Goal: Task Accomplishment & Management: Complete application form

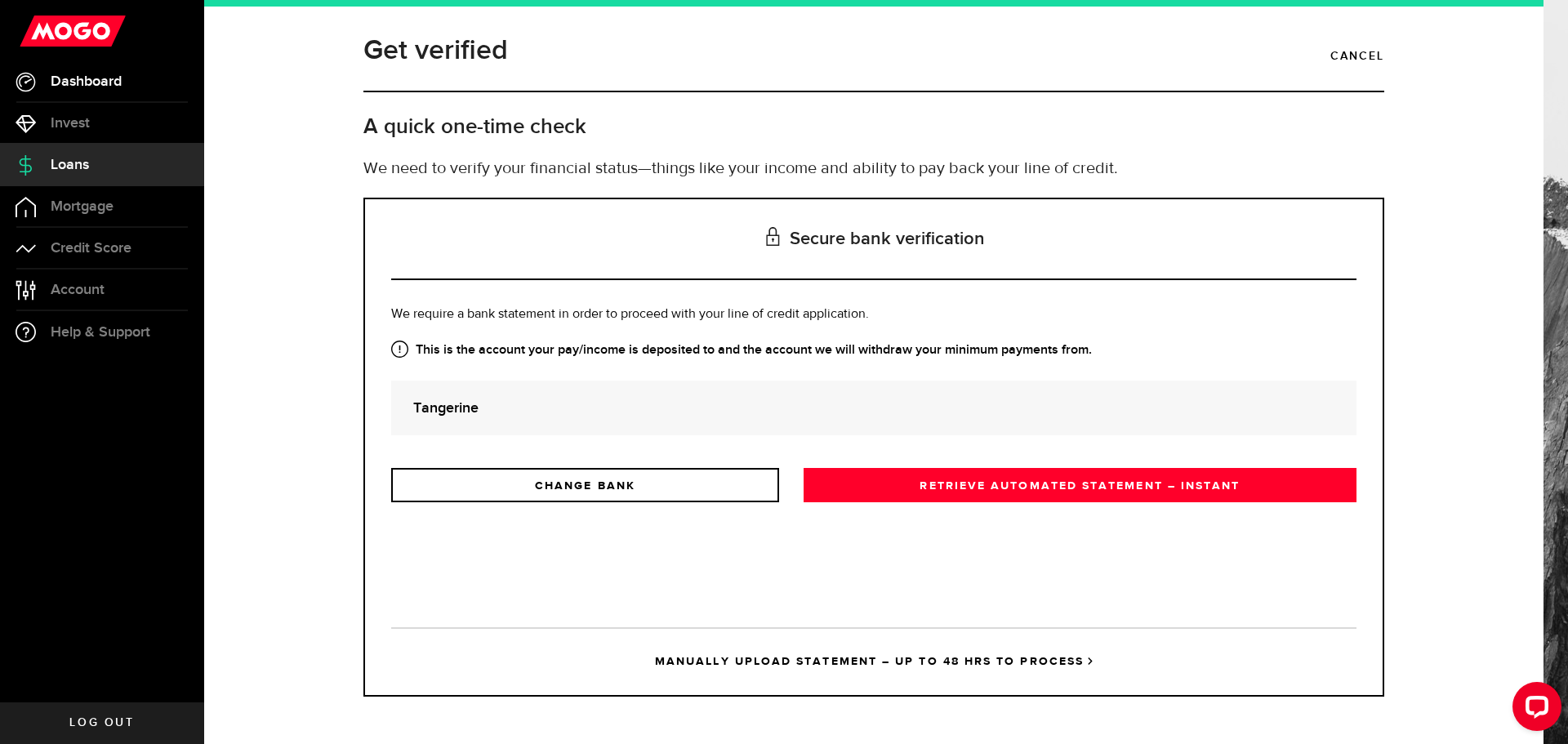
click at [101, 89] on span "Dashboard" at bounding box center [86, 81] width 71 height 15
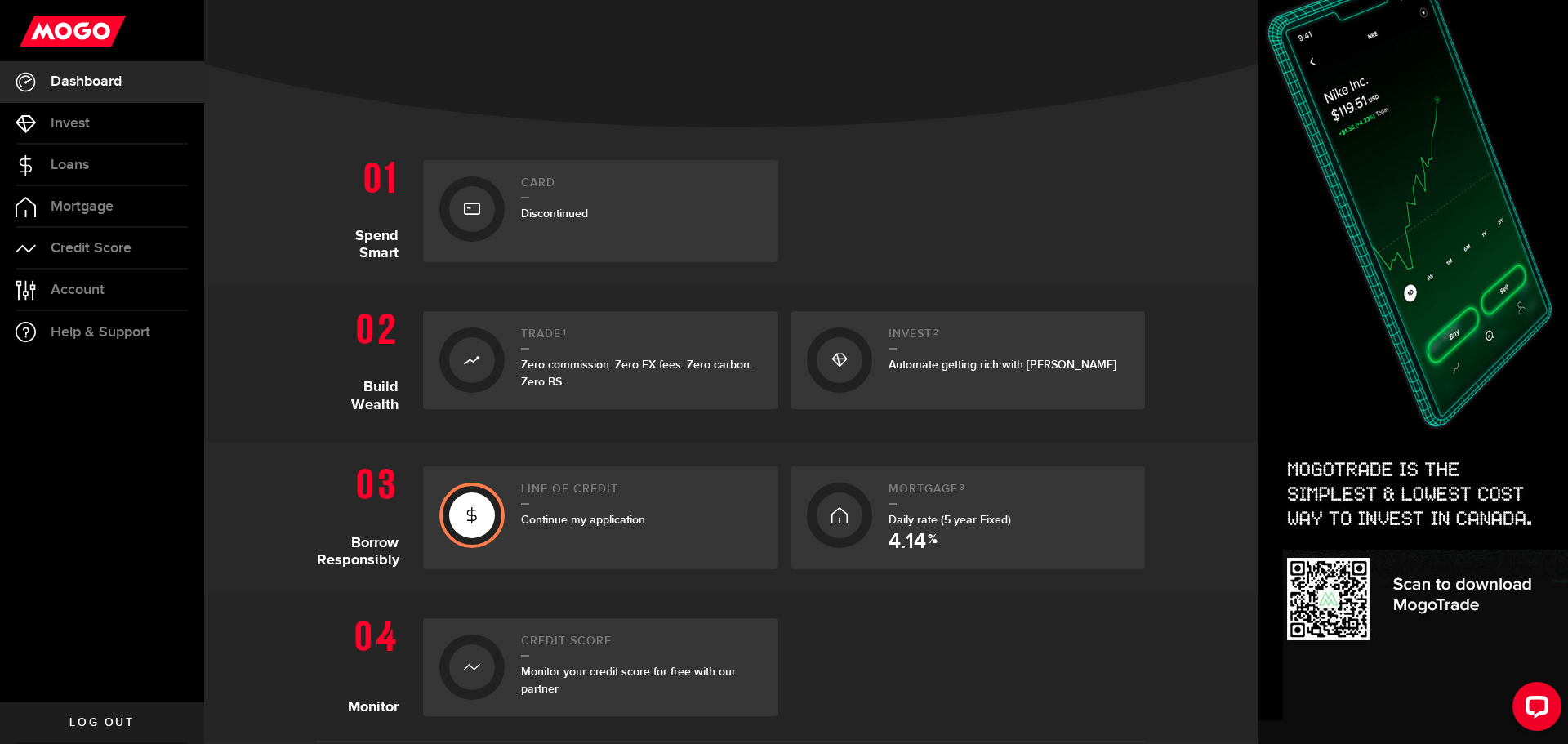
scroll to position [409, 0]
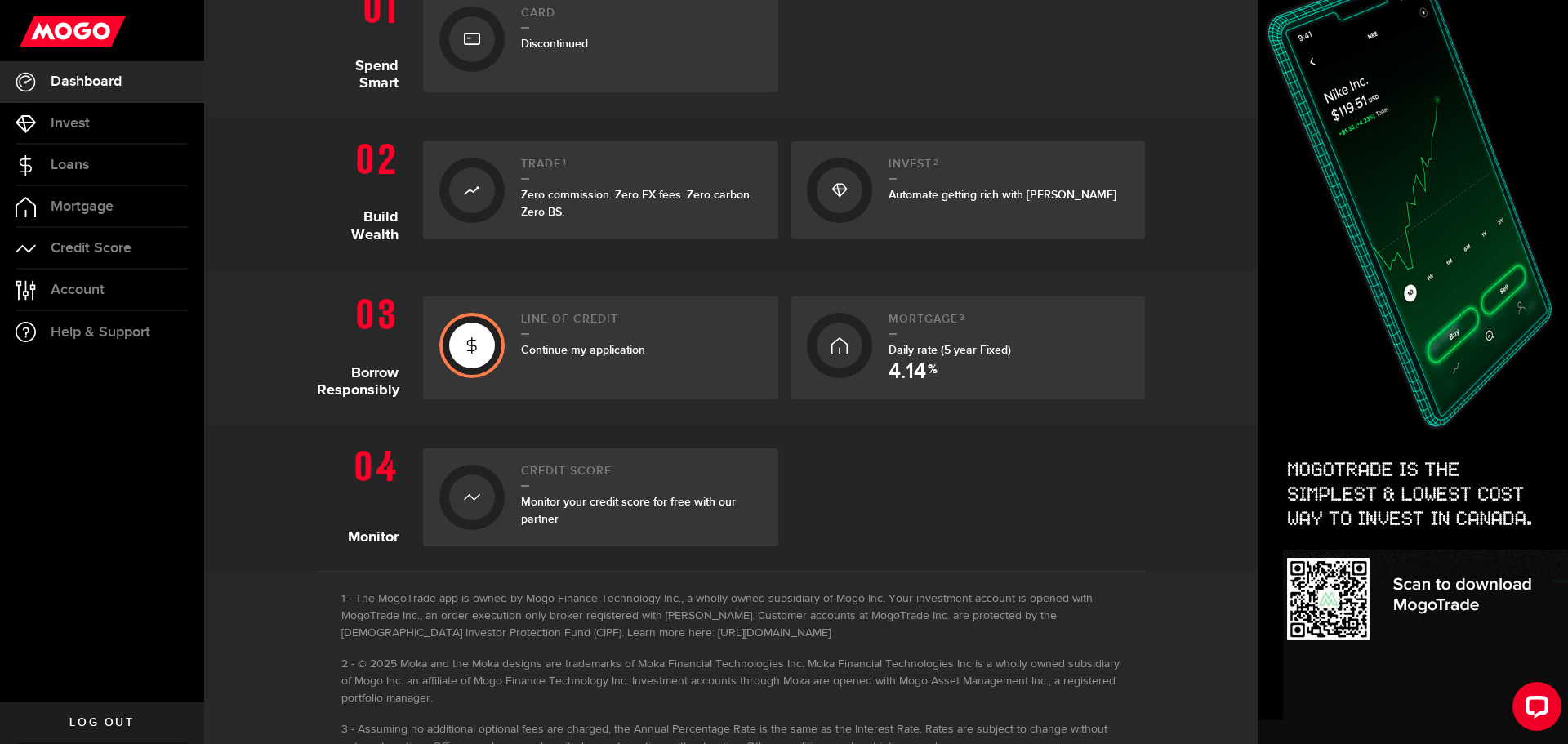
click at [465, 356] on icon at bounding box center [473, 345] width 17 height 26
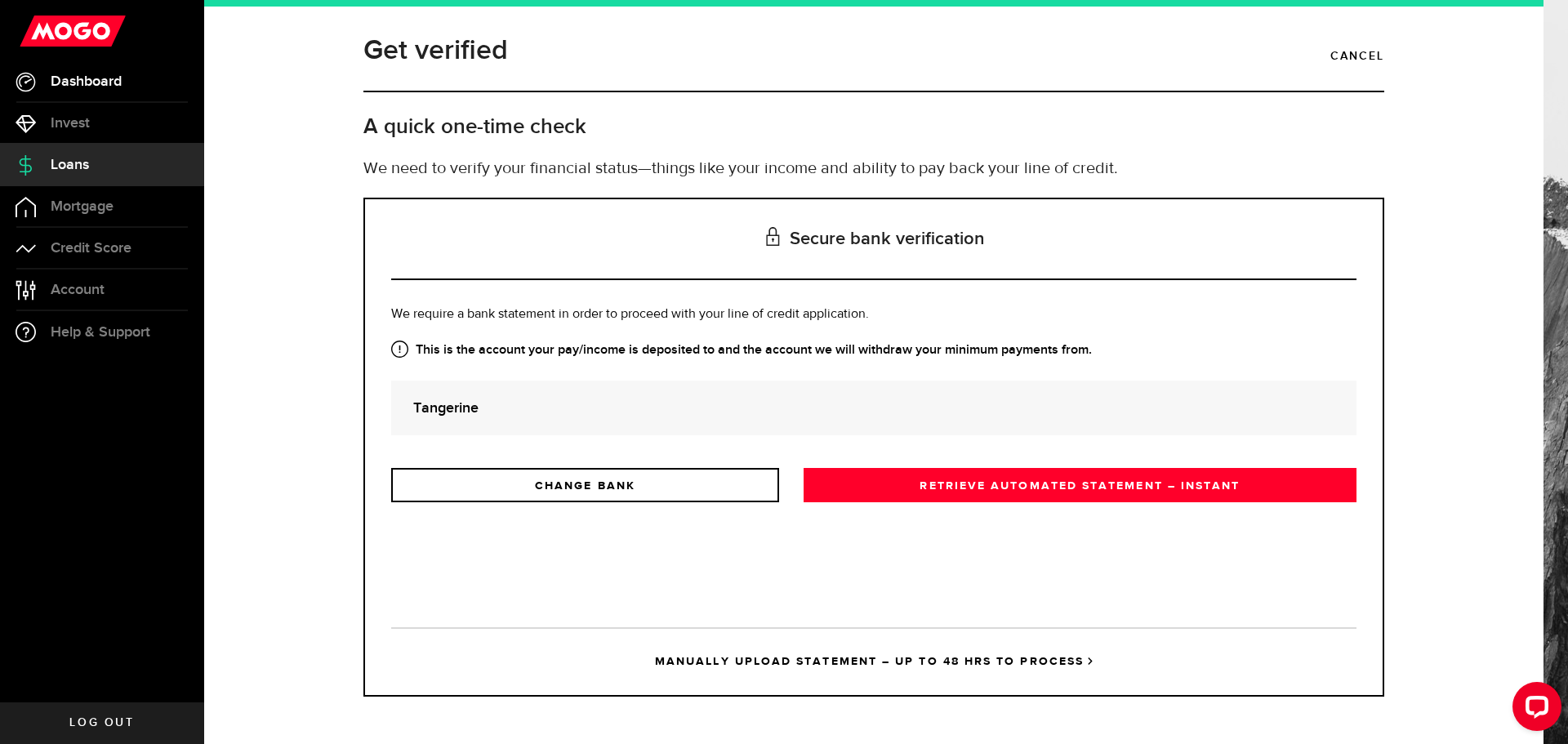
click at [140, 84] on link "Dashboard" at bounding box center [102, 81] width 204 height 41
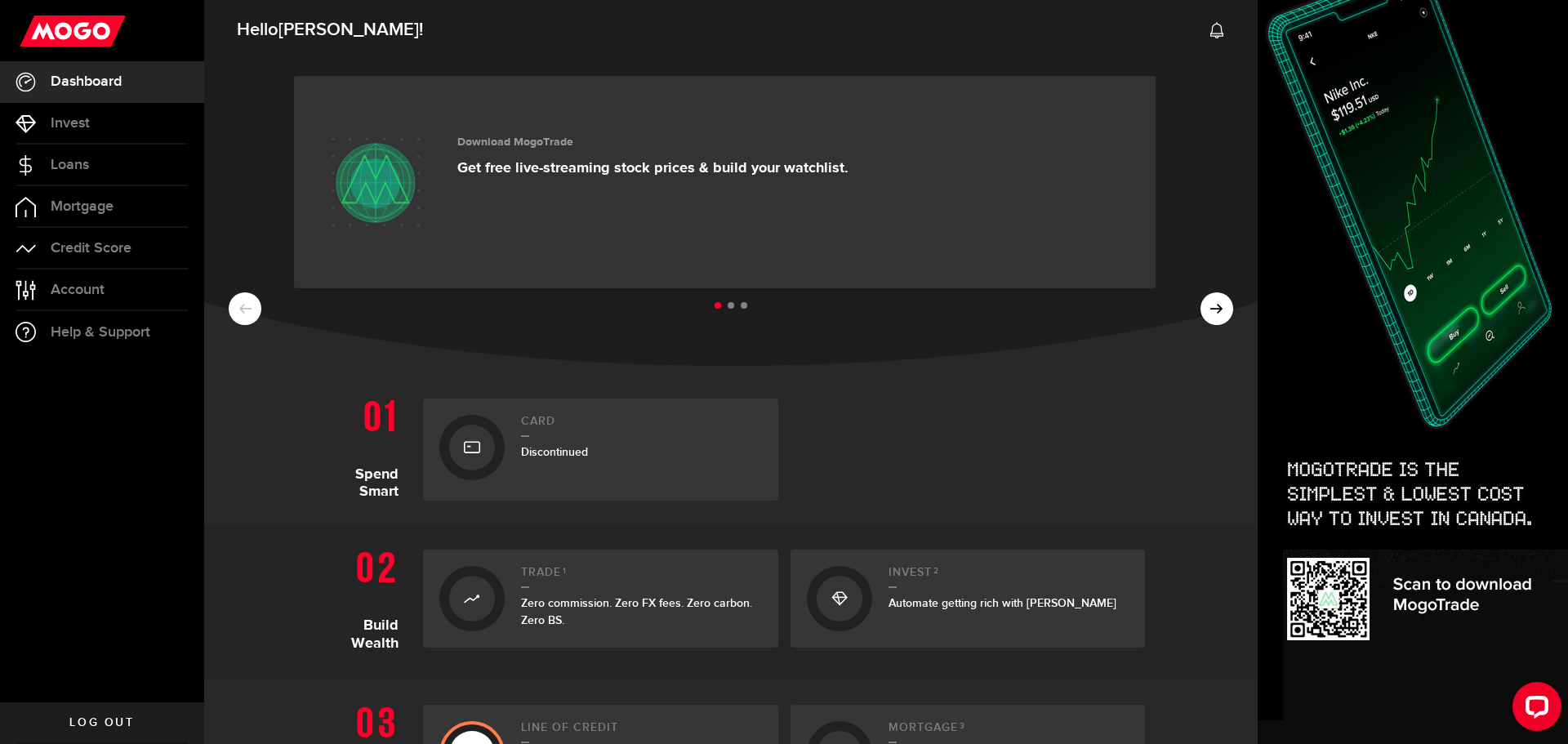
click at [99, 28] on use at bounding box center [73, 31] width 106 height 31
